Goal: Information Seeking & Learning: Learn about a topic

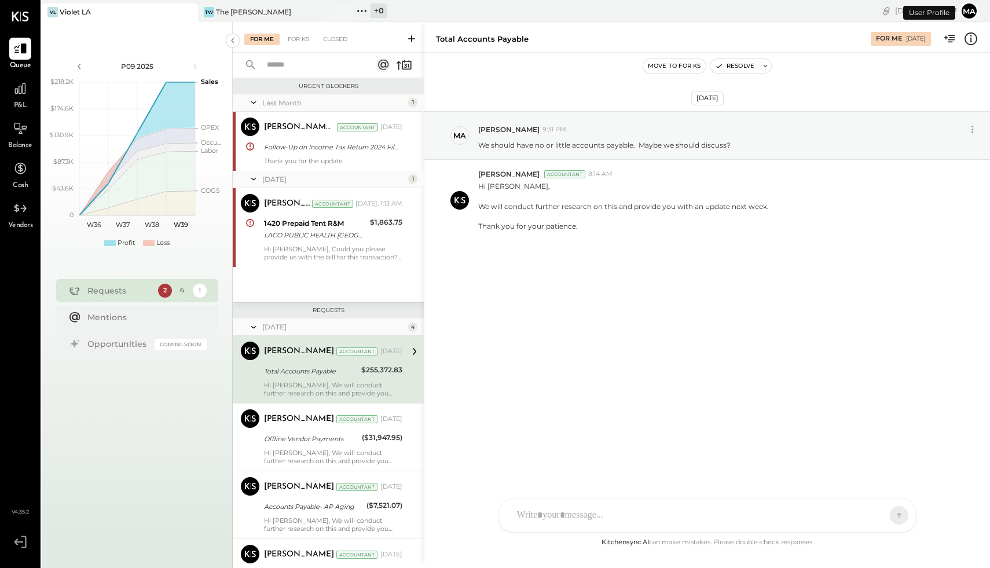
scroll to position [47, 0]
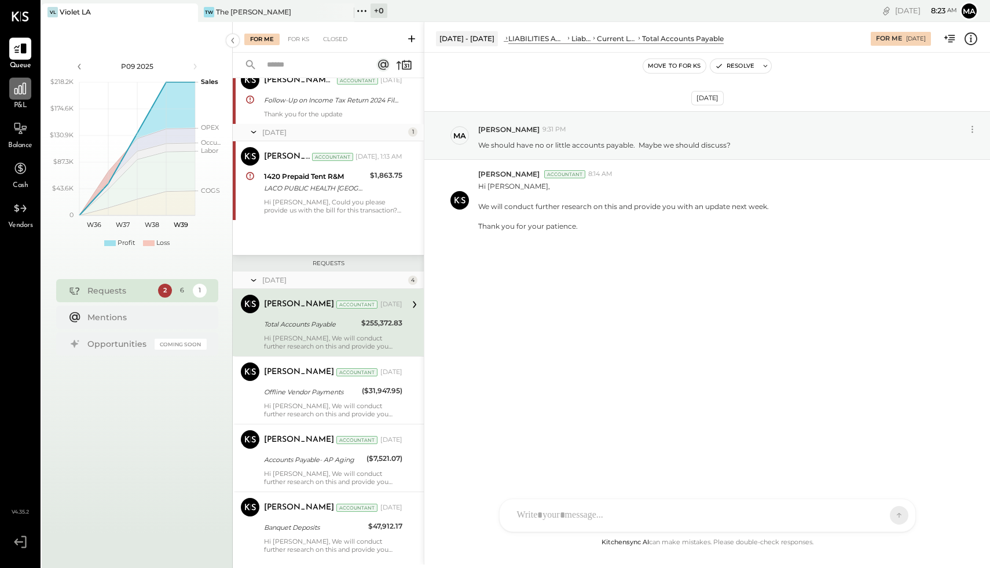
click at [22, 98] on div at bounding box center [20, 89] width 22 height 22
